Goal: Information Seeking & Learning: Check status

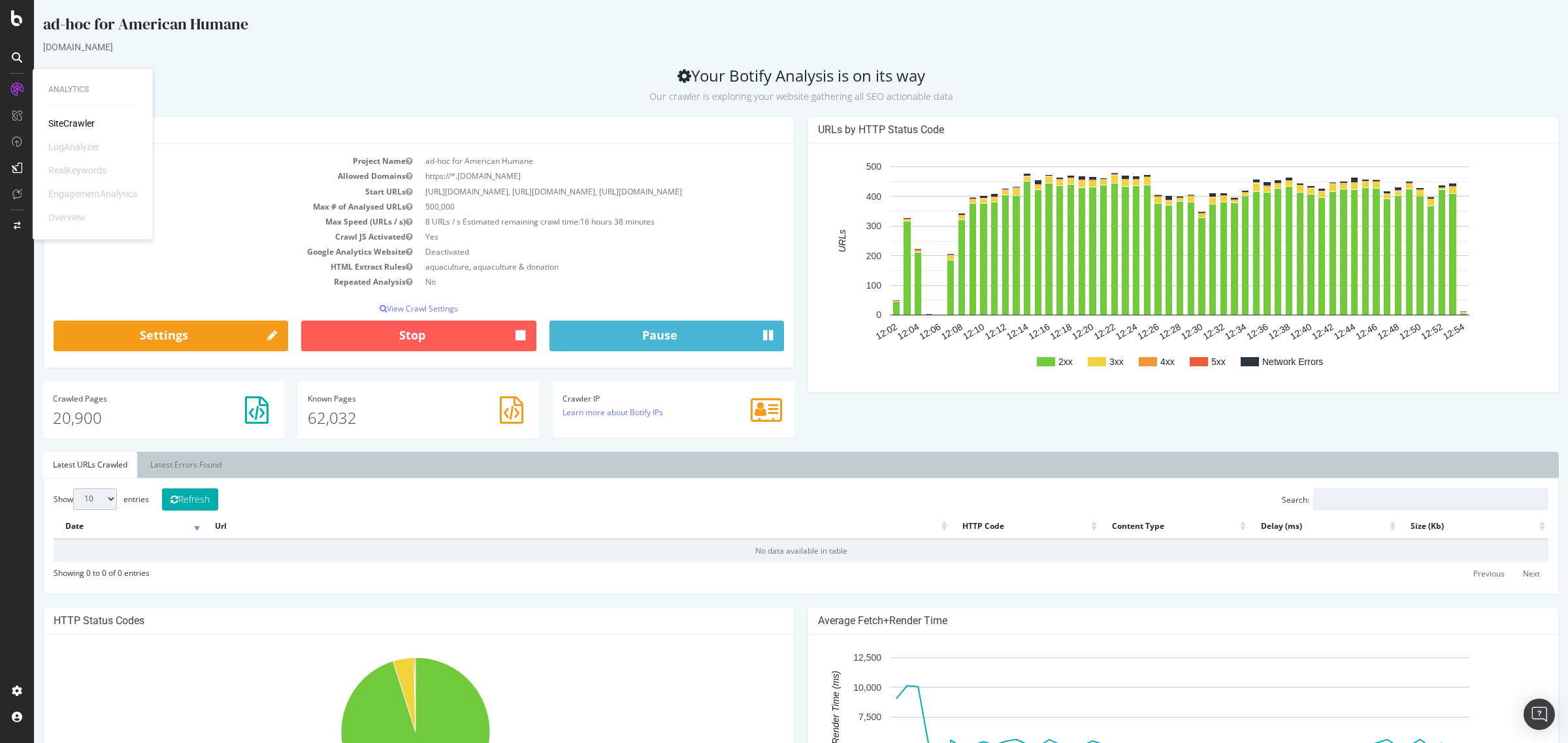
click at [31, 85] on link at bounding box center [17, 89] width 31 height 21
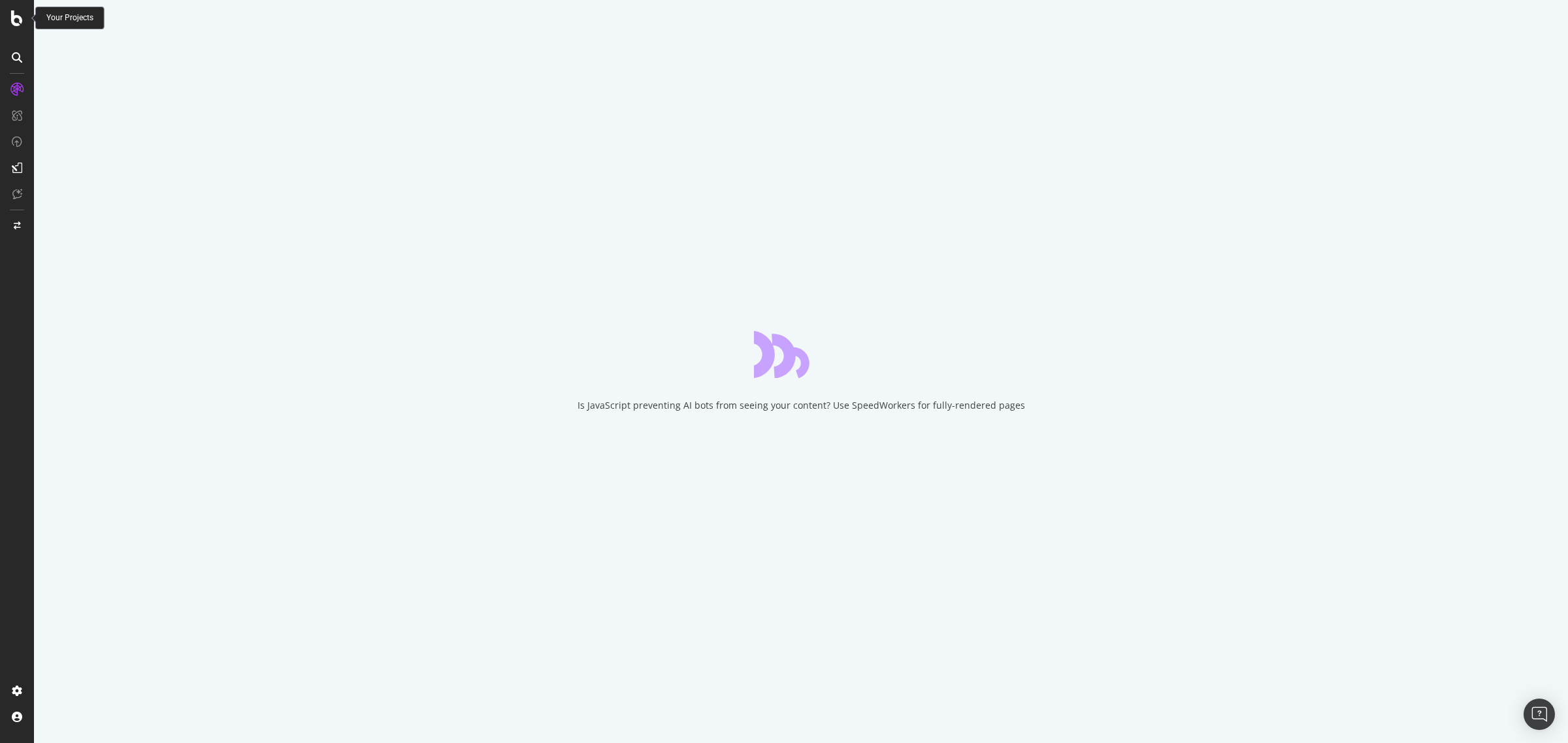
click at [30, 11] on div at bounding box center [17, 18] width 31 height 16
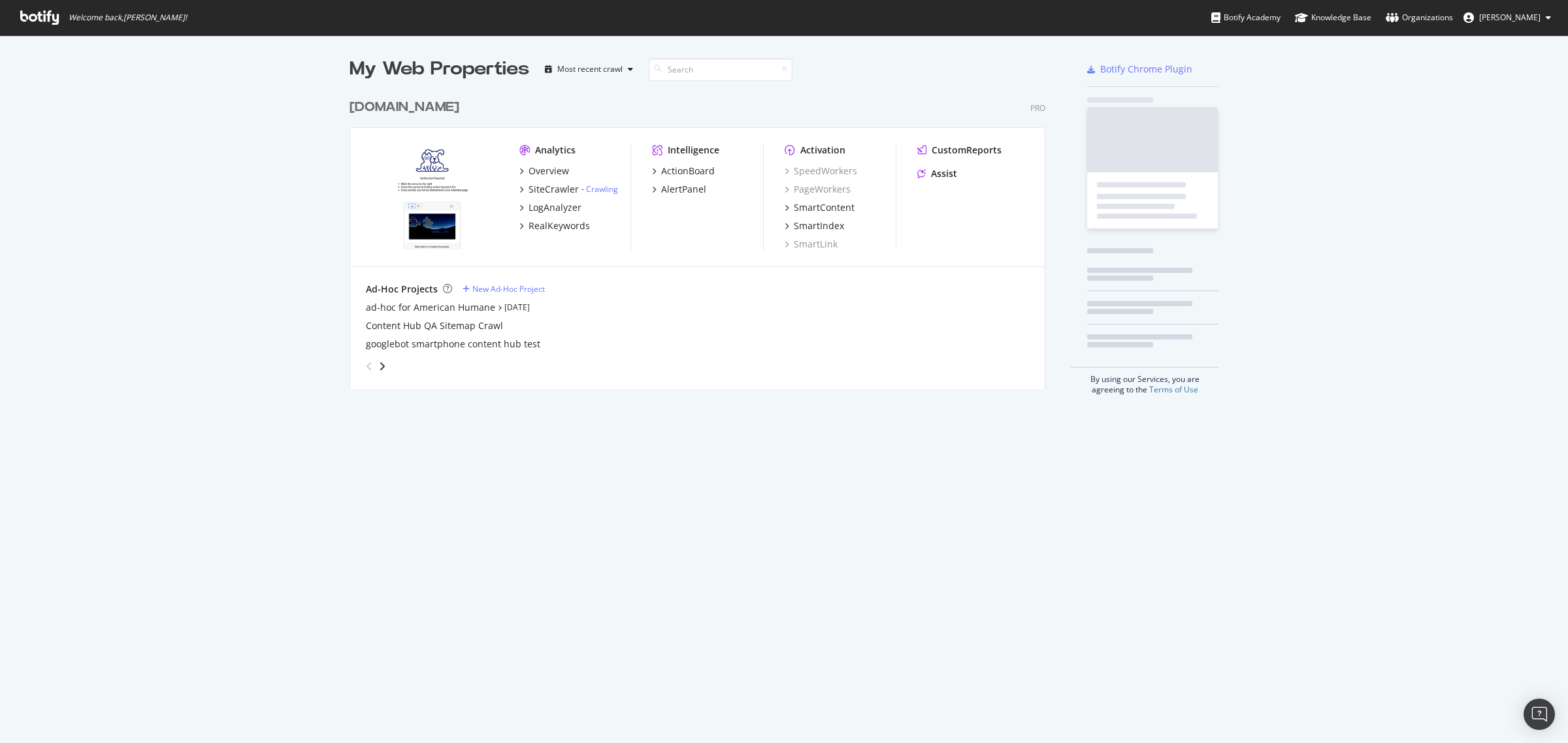
scroll to position [731, 1542]
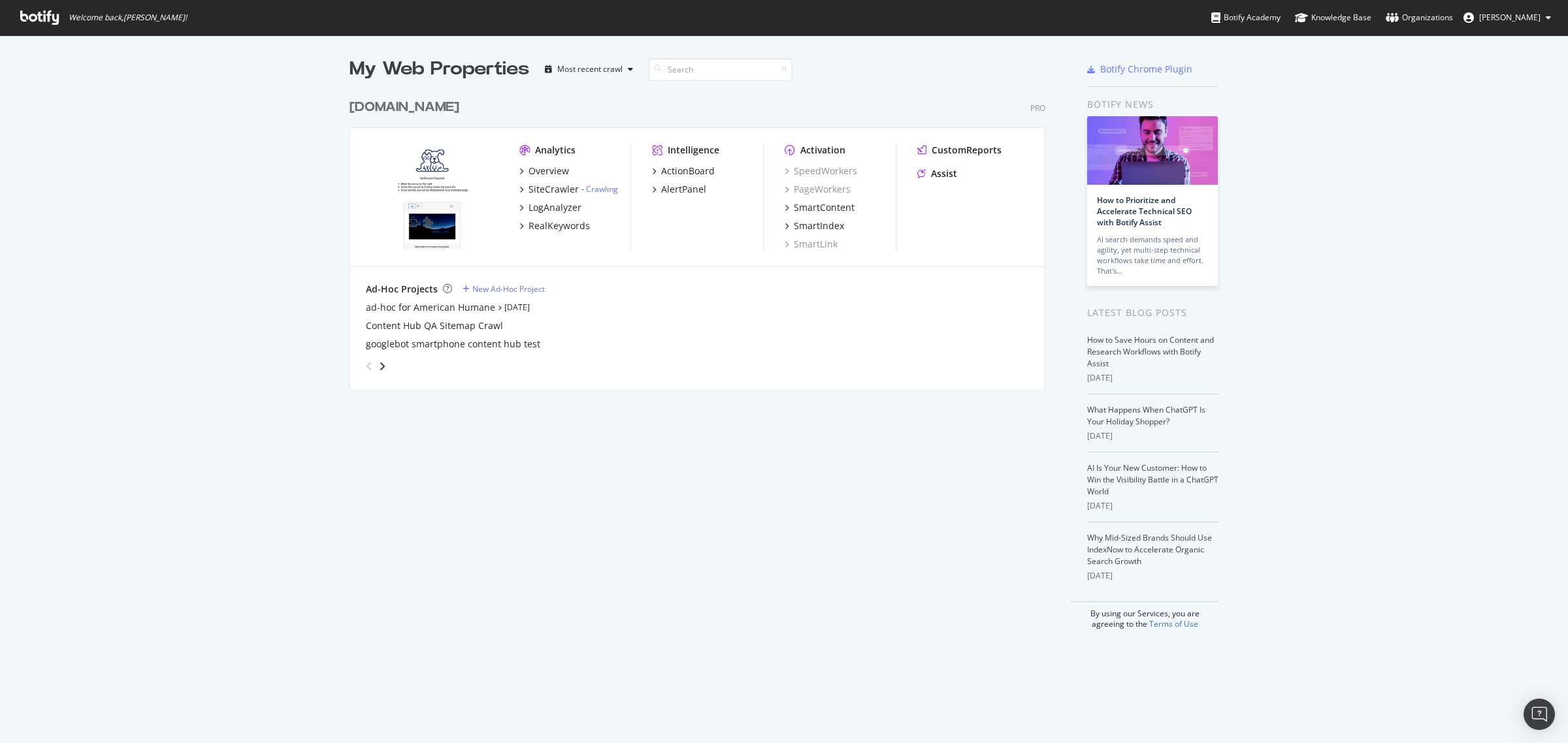
click at [442, 196] on img "grid" at bounding box center [431, 197] width 133 height 106
click at [537, 189] on div "SiteCrawler" at bounding box center [553, 189] width 50 height 13
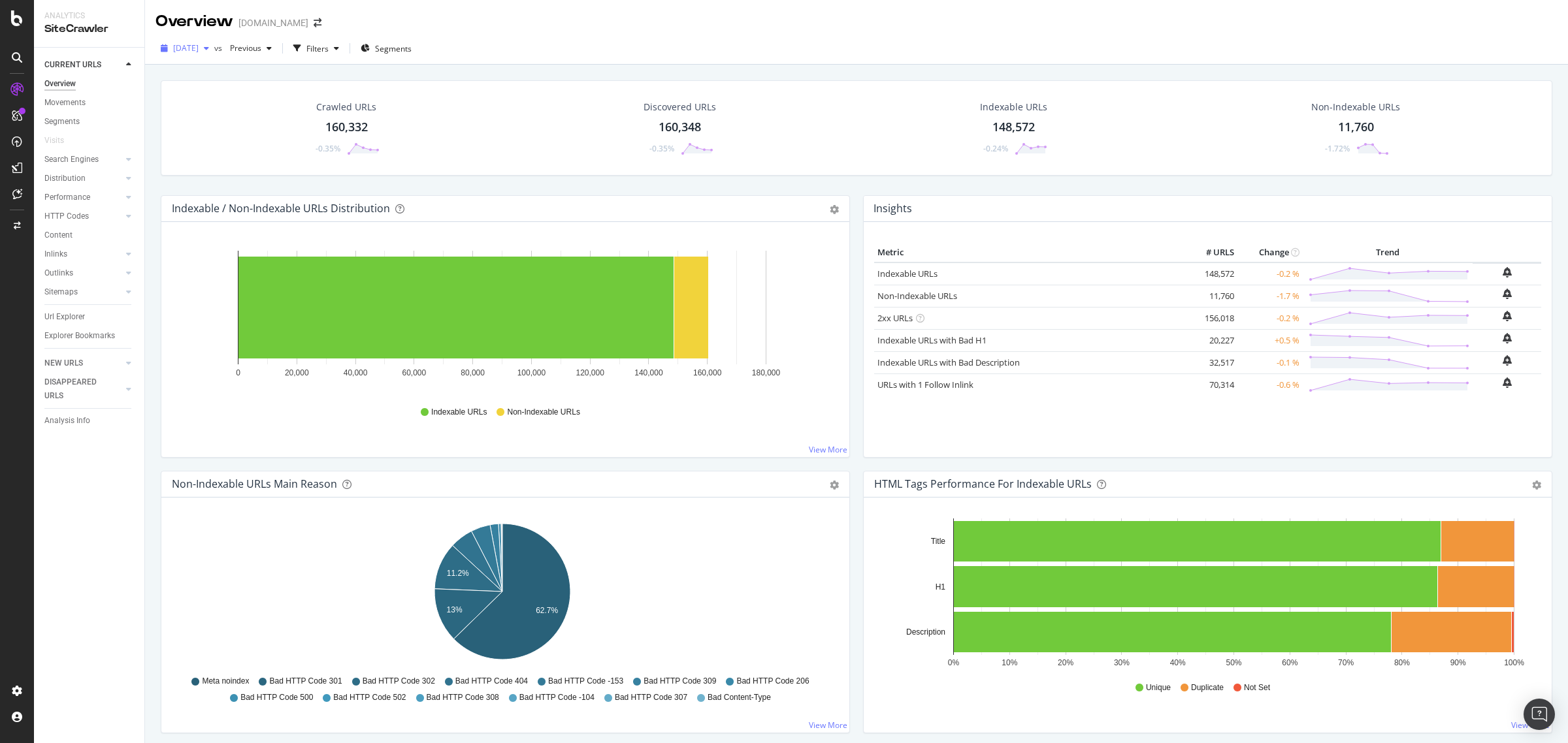
click at [198, 44] on span "[DATE]" at bounding box center [185, 48] width 26 height 11
click at [20, 80] on div at bounding box center [16, 89] width 21 height 21
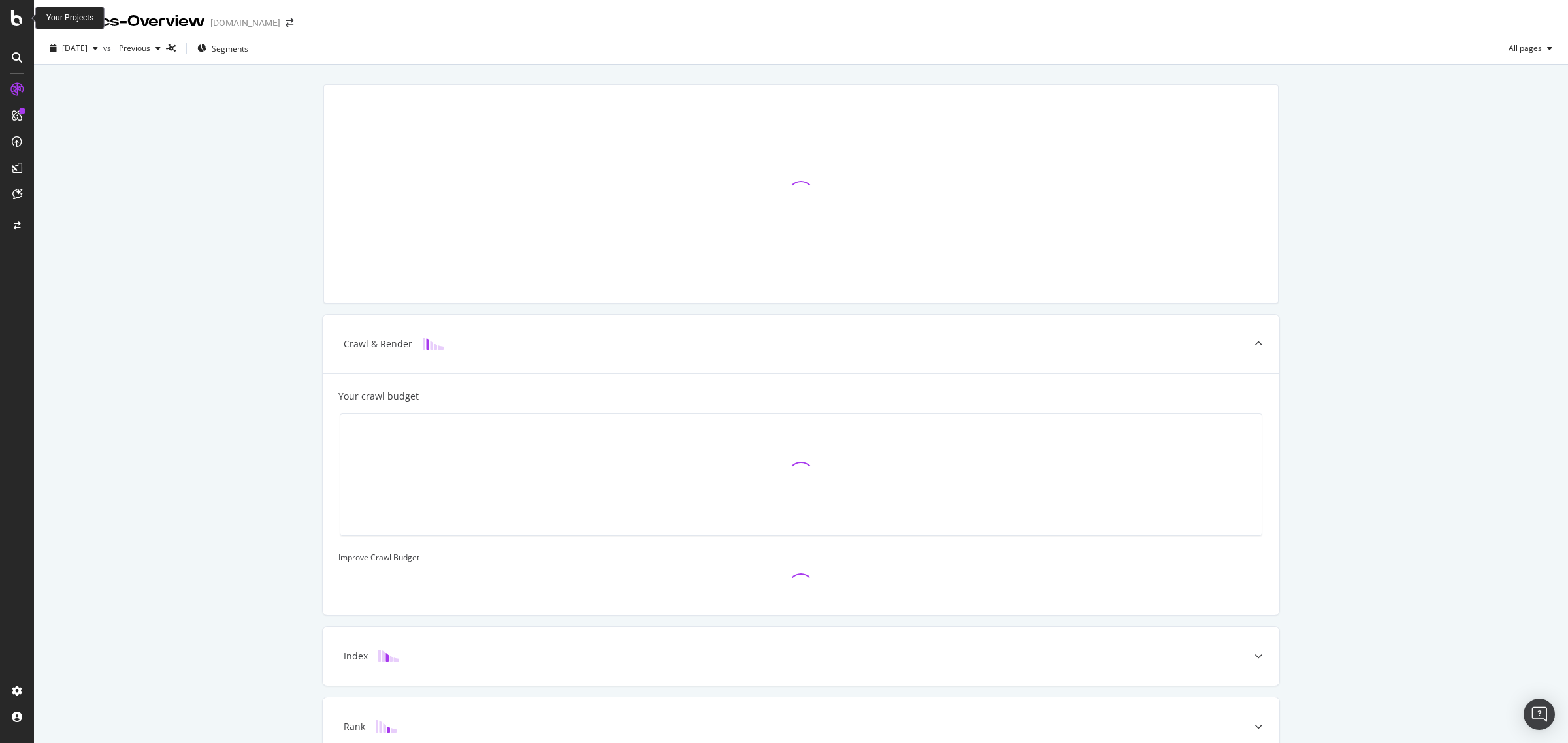
click at [14, 20] on icon at bounding box center [16, 18] width 12 height 16
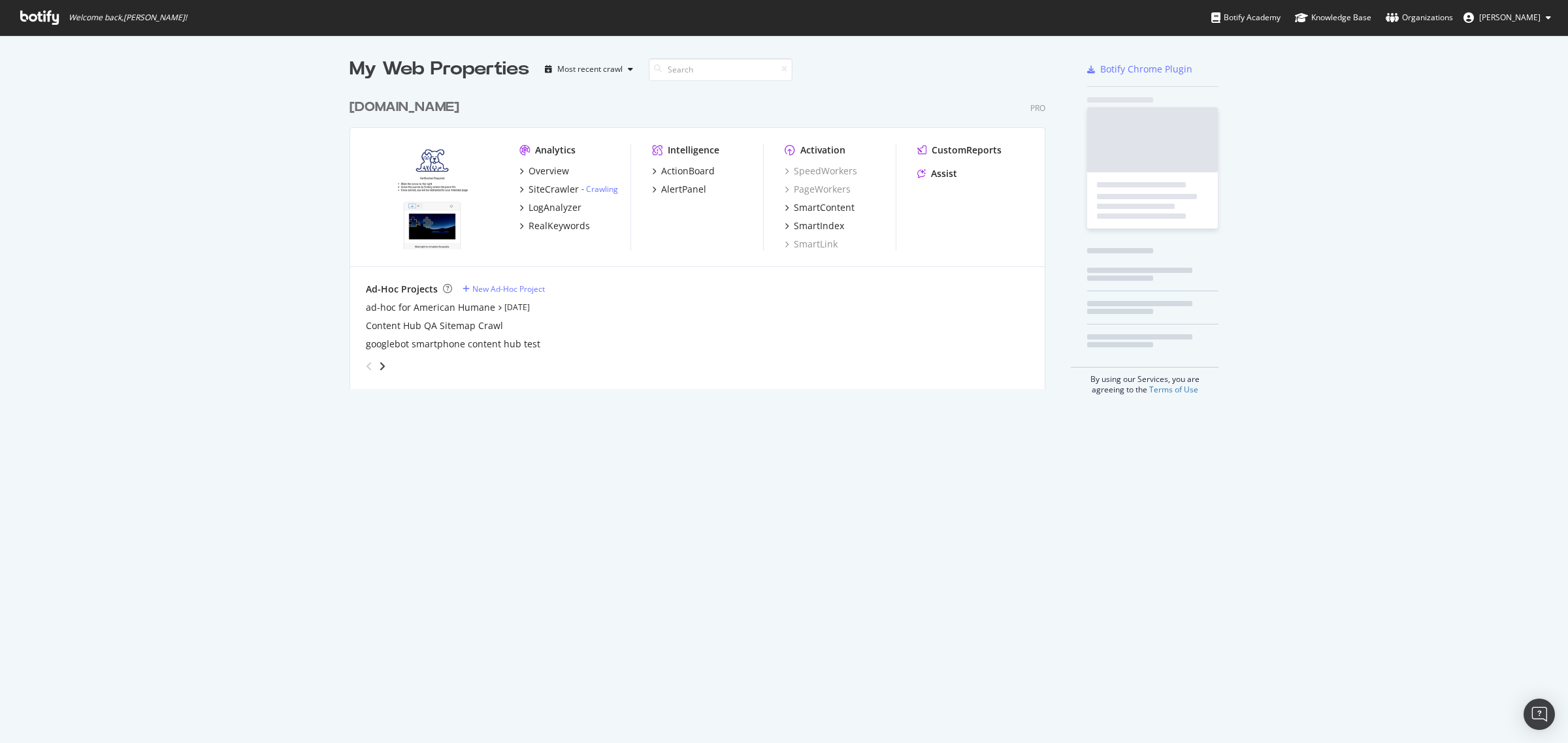
scroll to position [731, 1542]
click at [589, 184] on link "Crawling" at bounding box center [602, 188] width 32 height 11
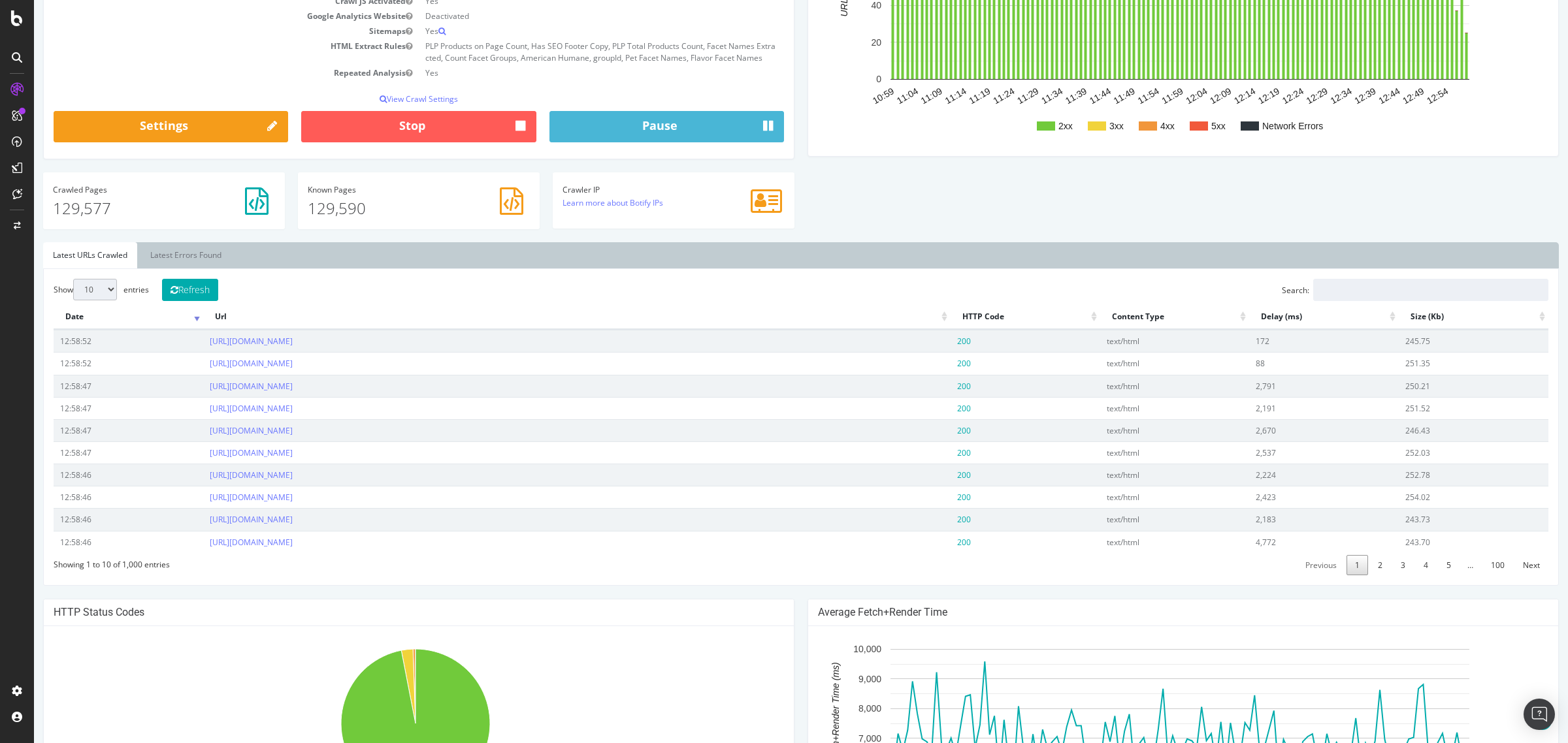
scroll to position [245, 0]
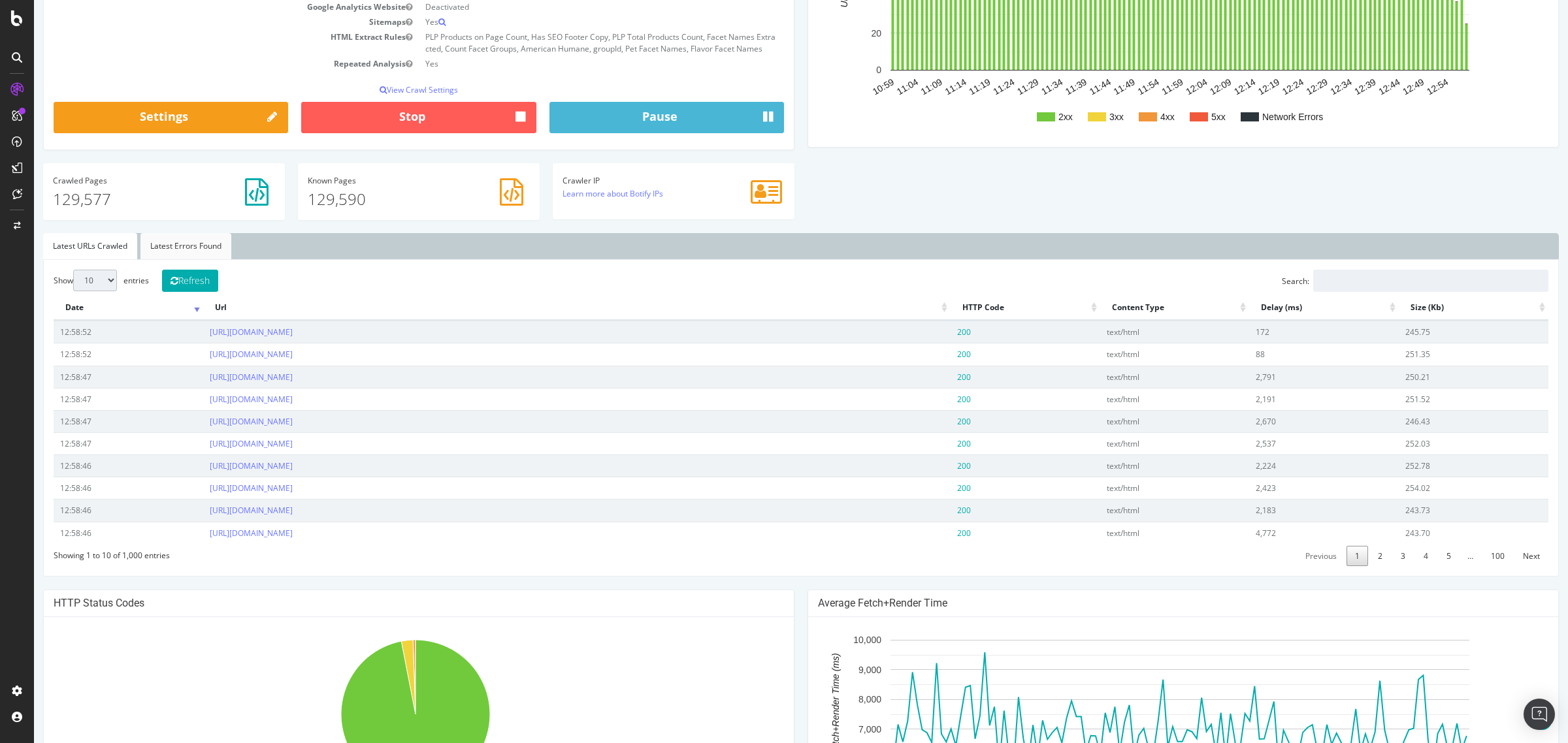
click at [169, 247] on link "Latest Errors Found" at bounding box center [186, 246] width 91 height 26
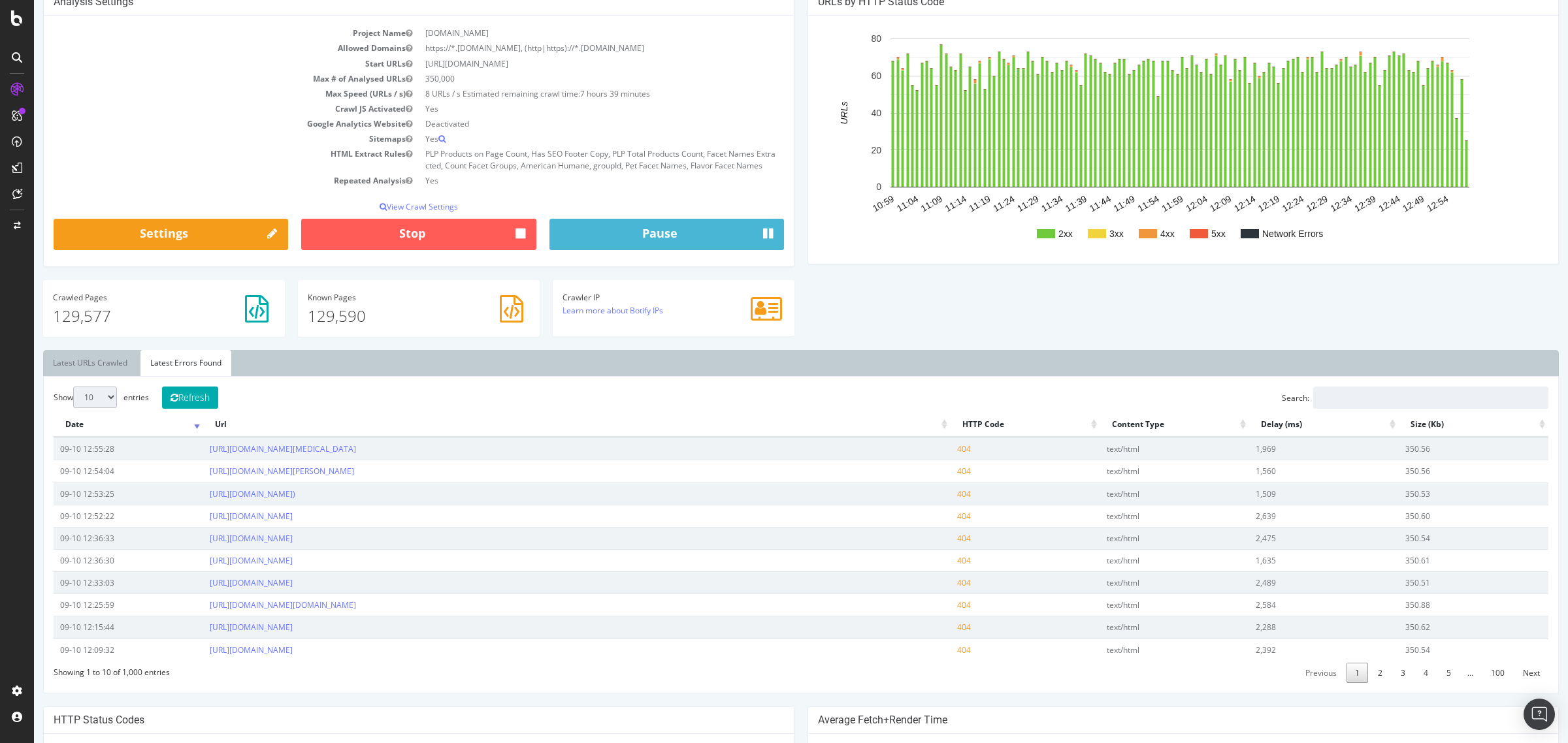
scroll to position [0, 0]
